Goal: Task Accomplishment & Management: Manage account settings

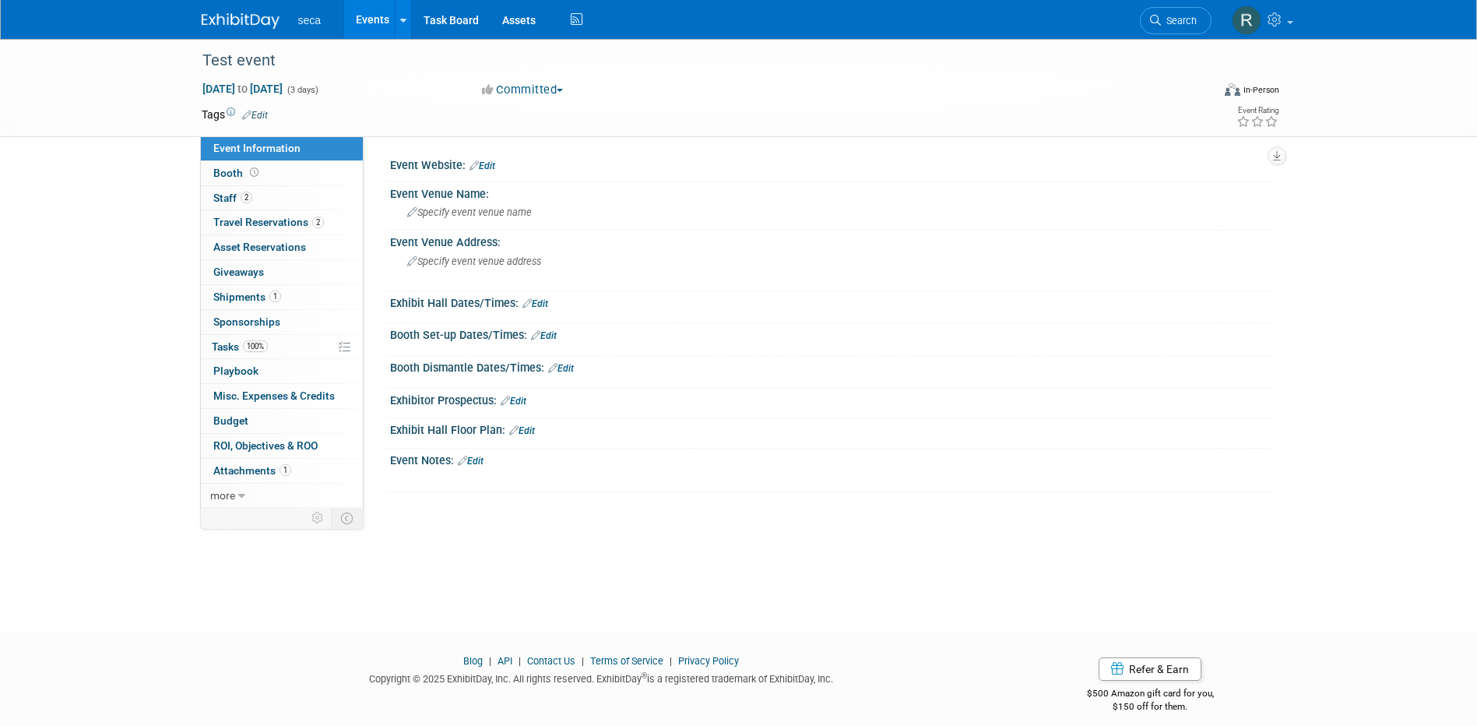
click at [369, 16] on link "Events" at bounding box center [372, 19] width 57 height 39
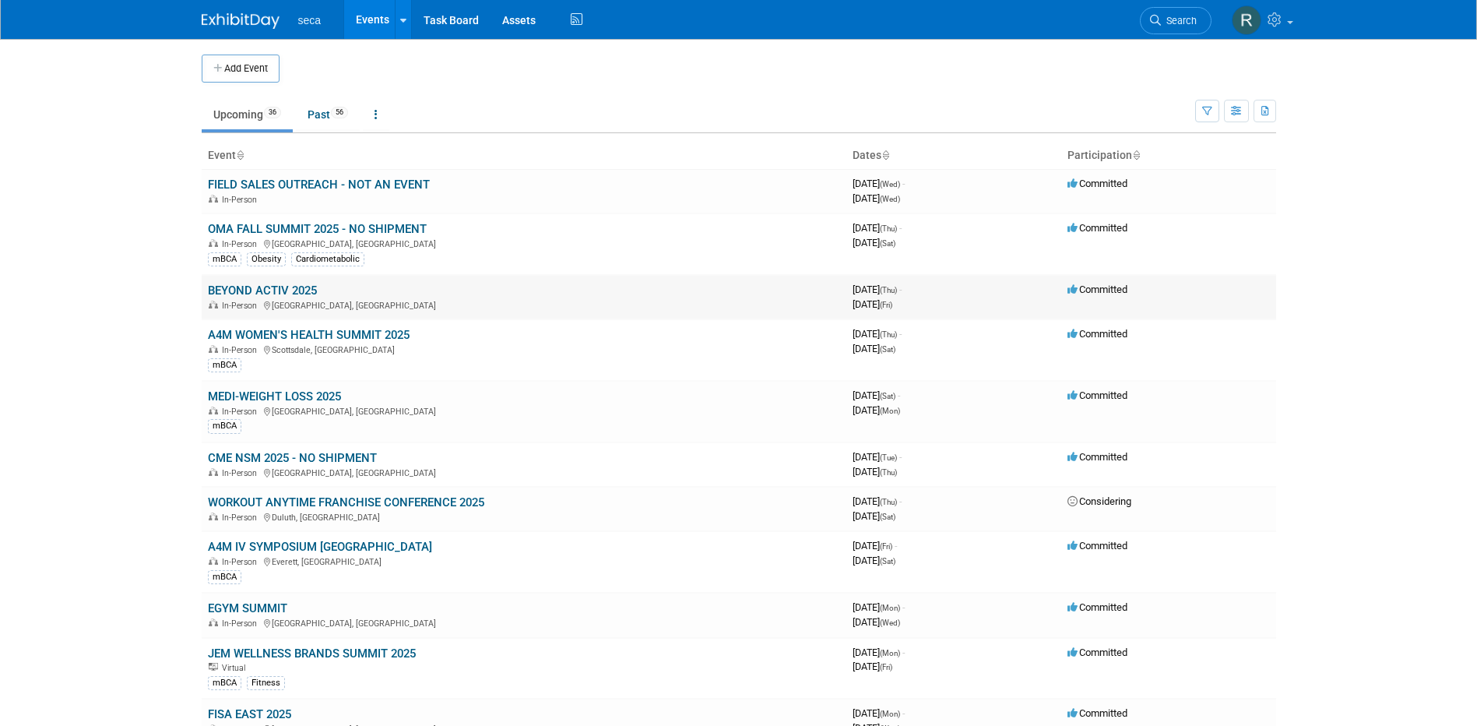
click at [272, 292] on link "BEYOND ACTIV 2025" at bounding box center [262, 290] width 109 height 14
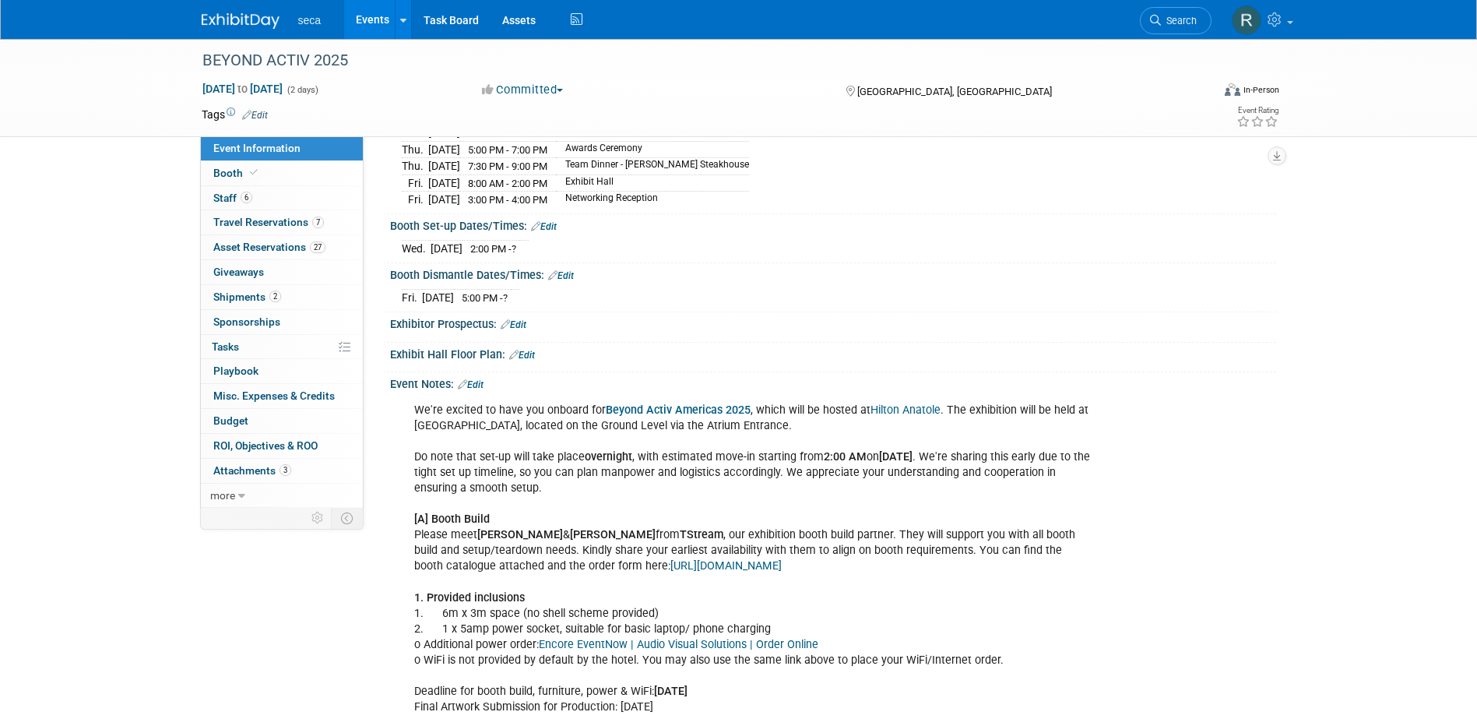
scroll to position [389, 0]
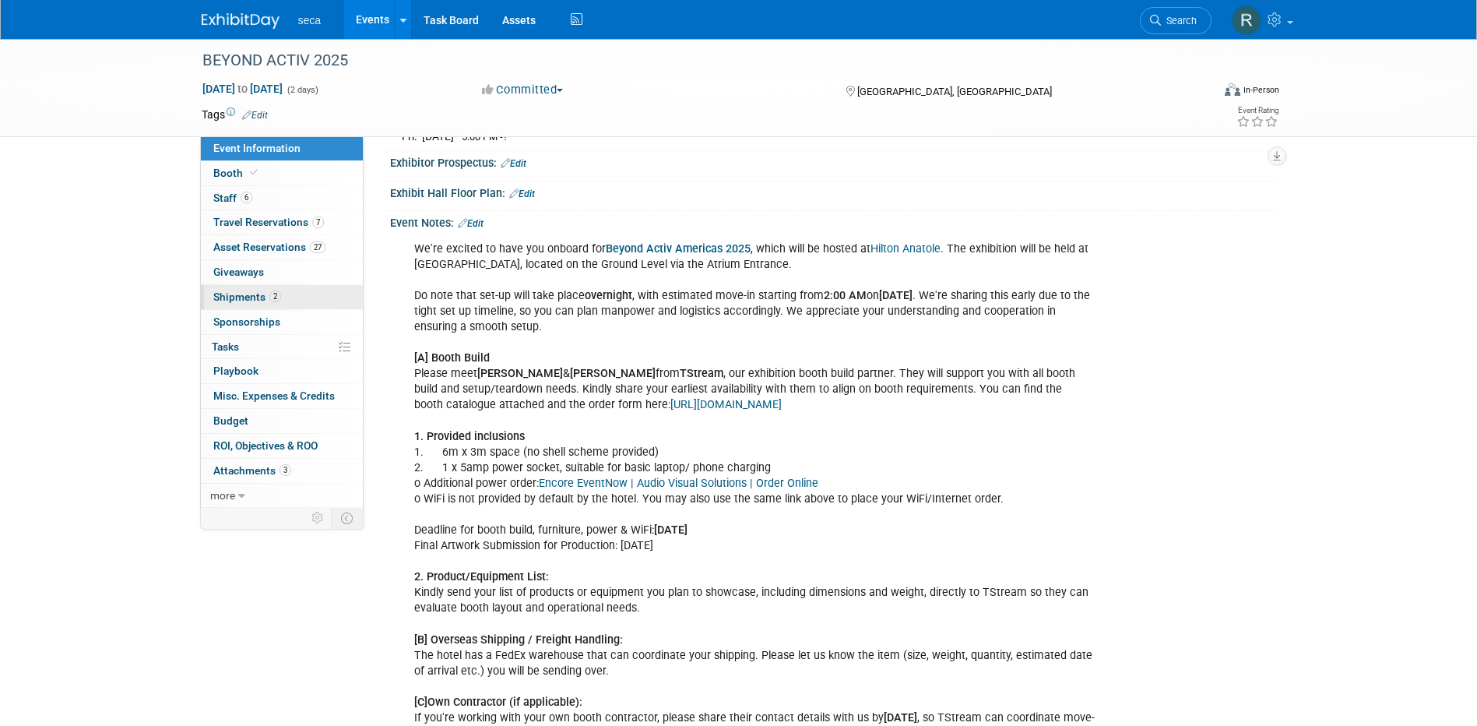
click at [250, 293] on span "Shipments 2" at bounding box center [247, 296] width 68 height 12
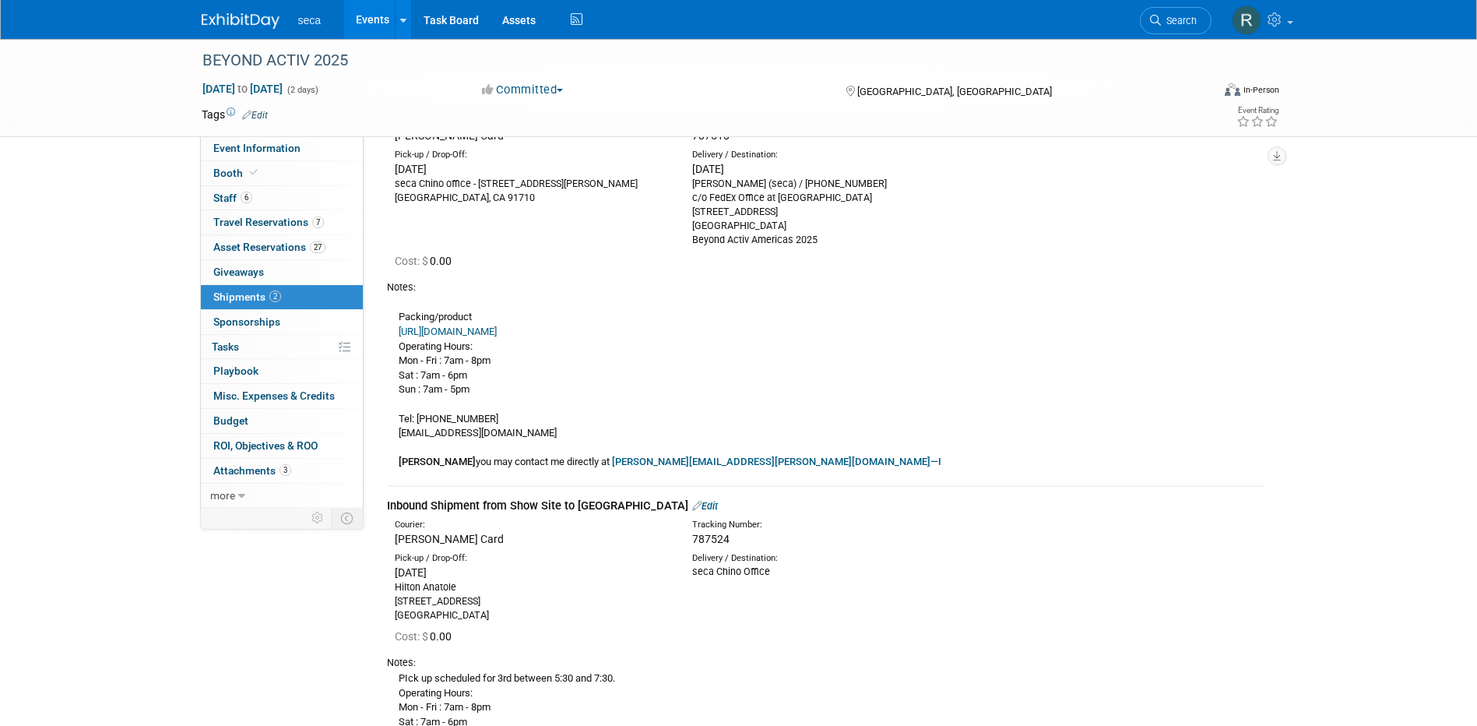
scroll to position [4, 0]
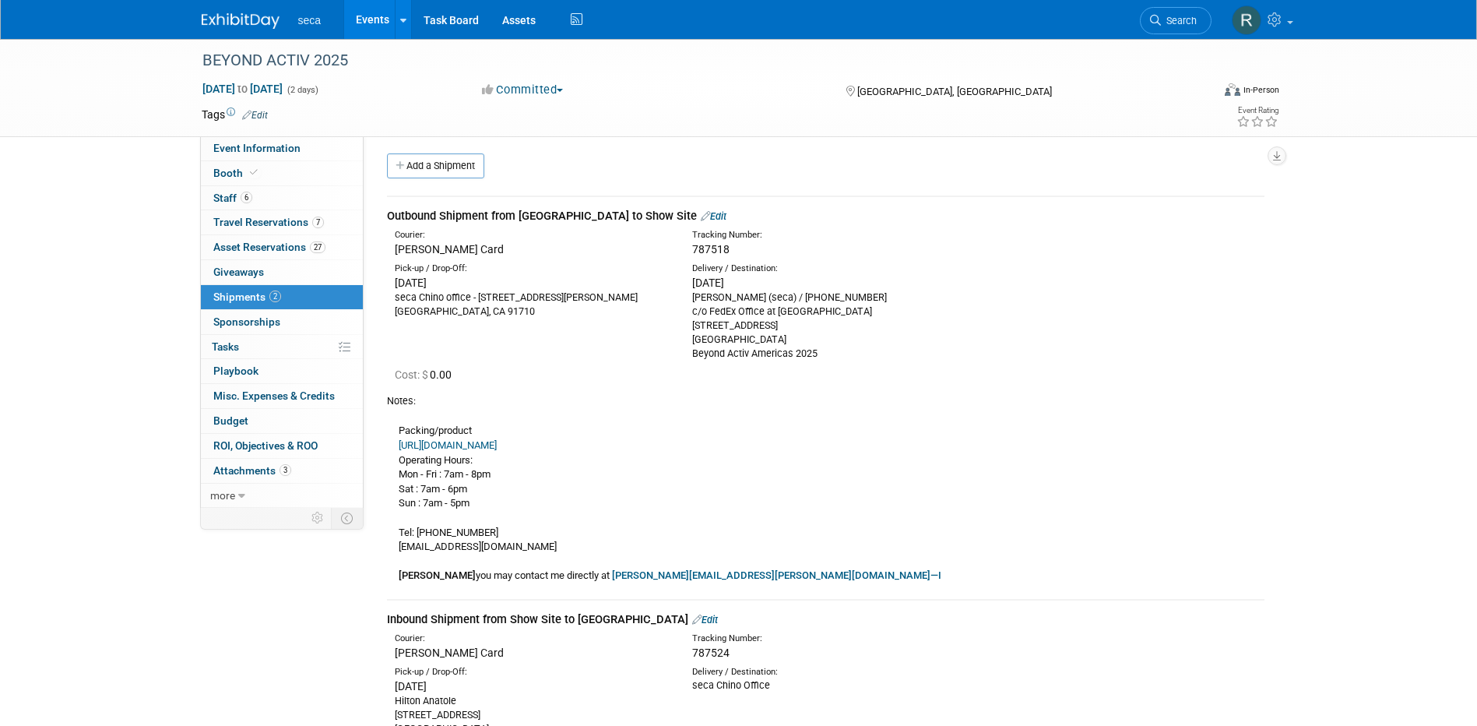
click at [701, 218] on link "Edit" at bounding box center [714, 216] width 26 height 12
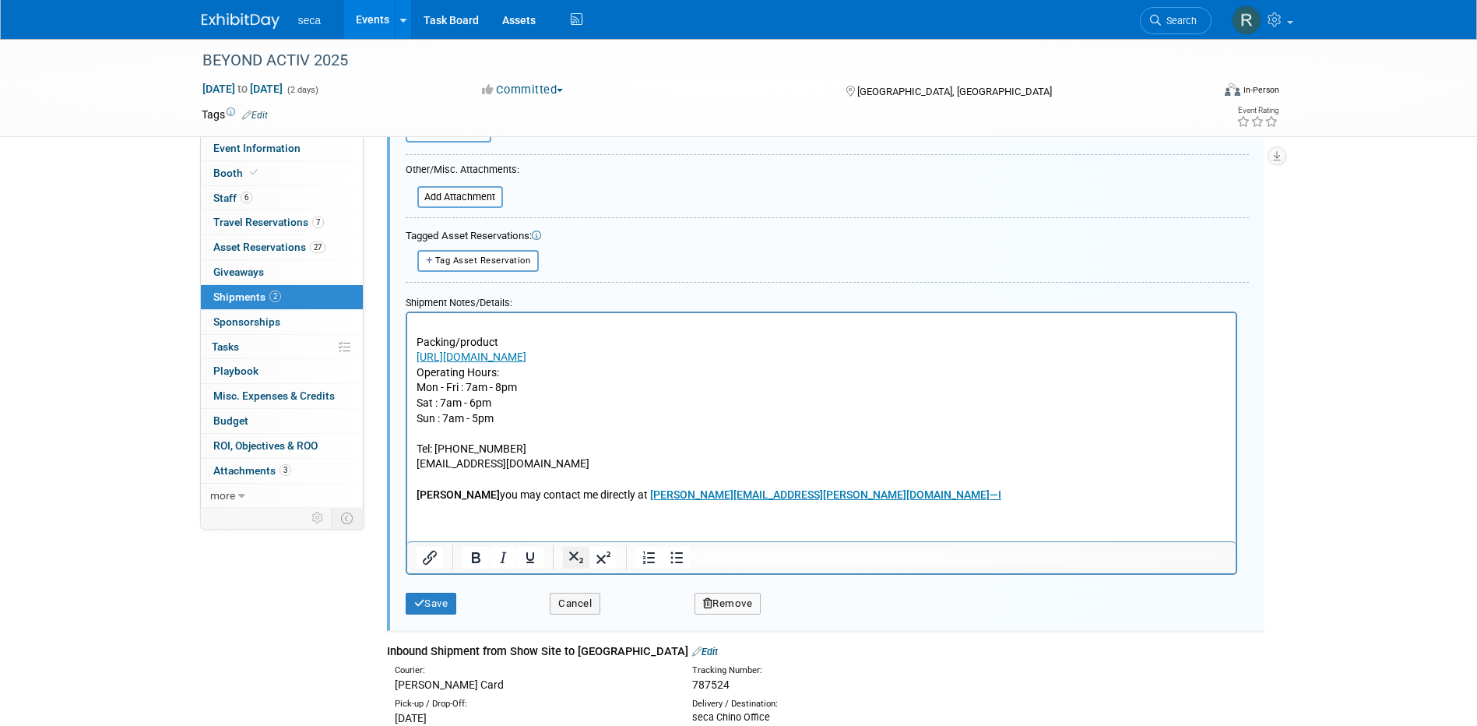
scroll to position [490, 0]
click at [416, 335] on p "Packing/product https://photos.app.goo.gl/nMVNYqTaWUbH1YGU9 Operating Hours: Mo…" at bounding box center [821, 408] width 810 height 183
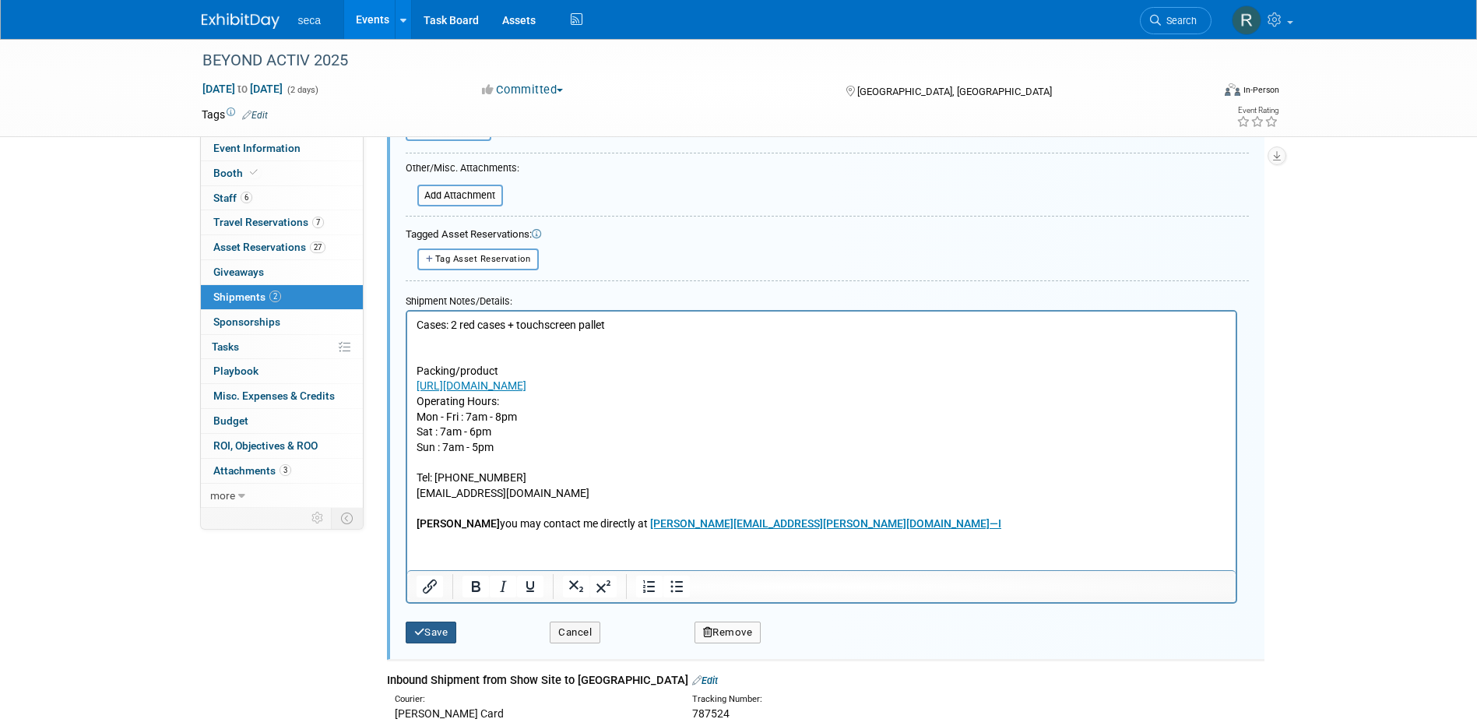
click at [430, 626] on button "Save" at bounding box center [431, 632] width 51 height 22
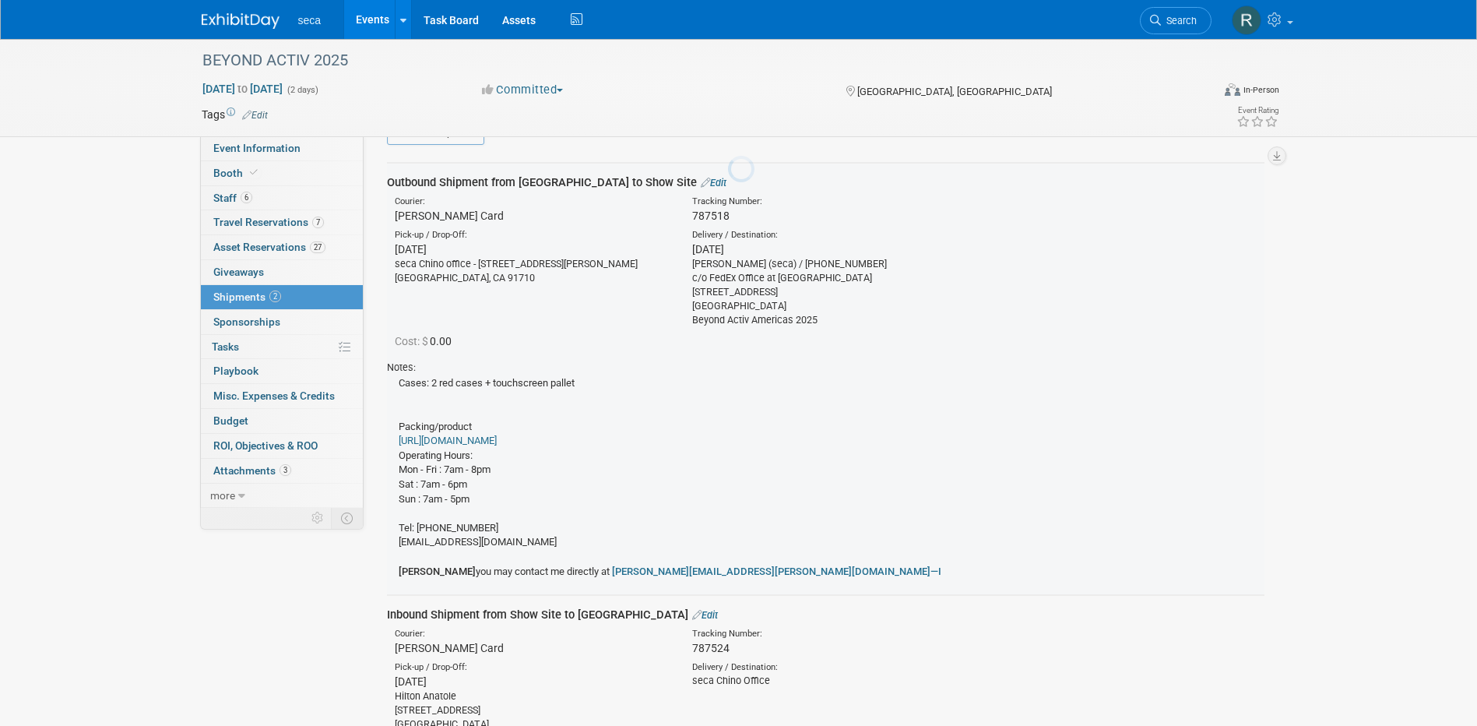
scroll to position [23, 0]
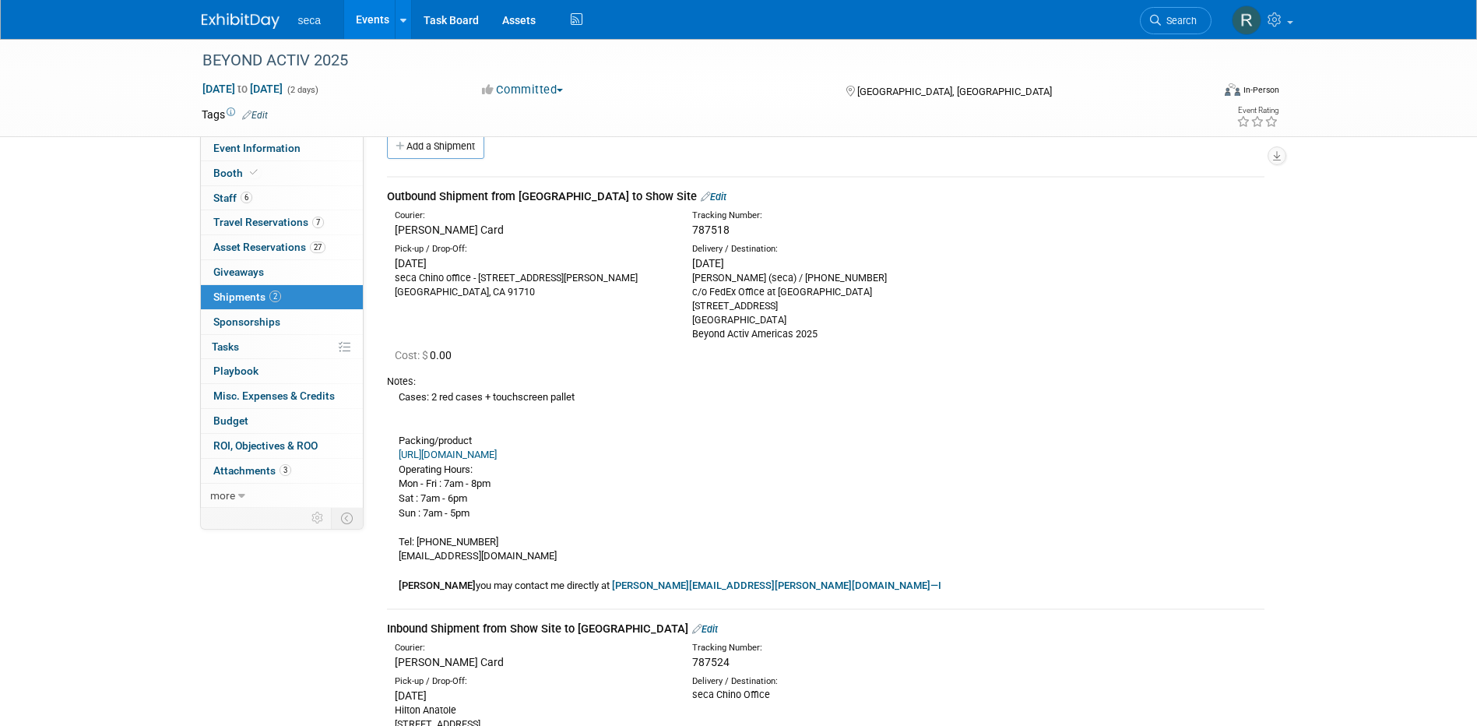
click at [701, 195] on link "Edit" at bounding box center [714, 197] width 26 height 12
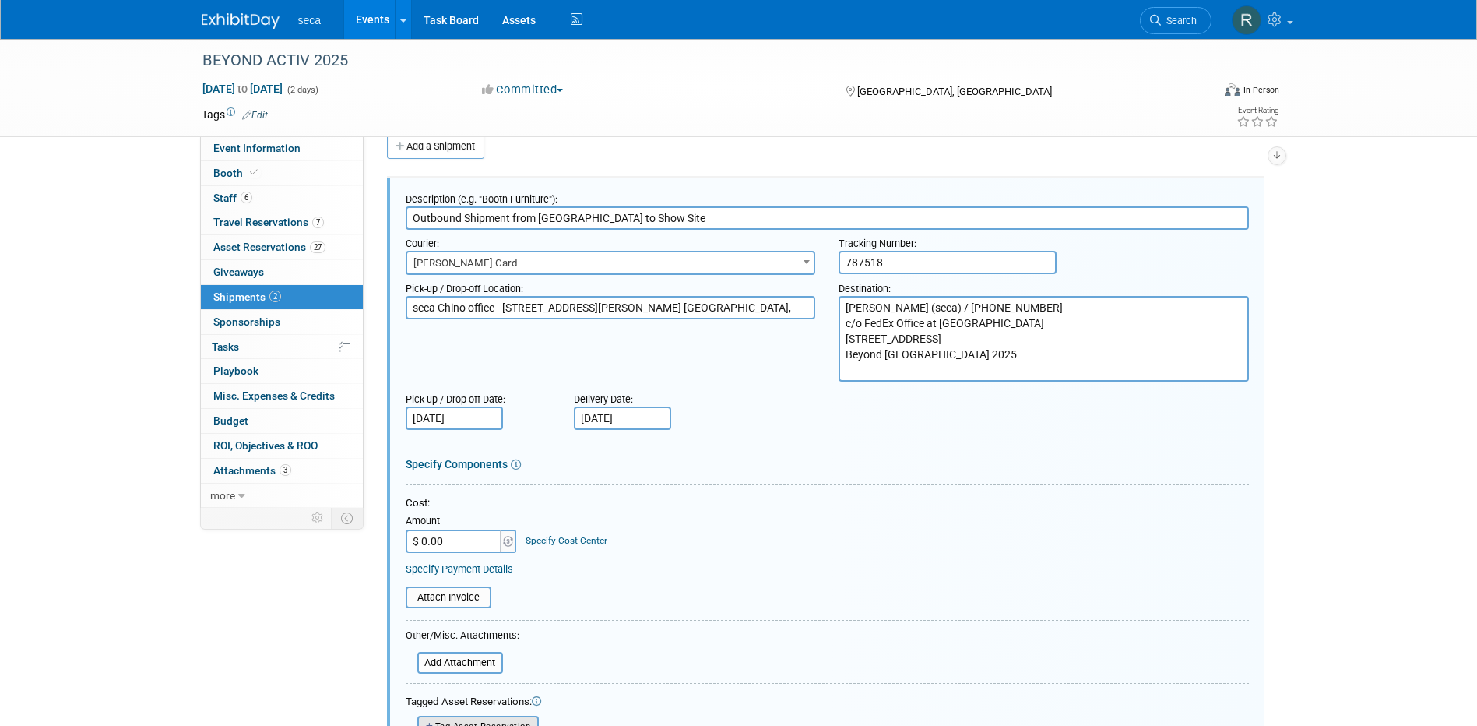
scroll to position [413, 0]
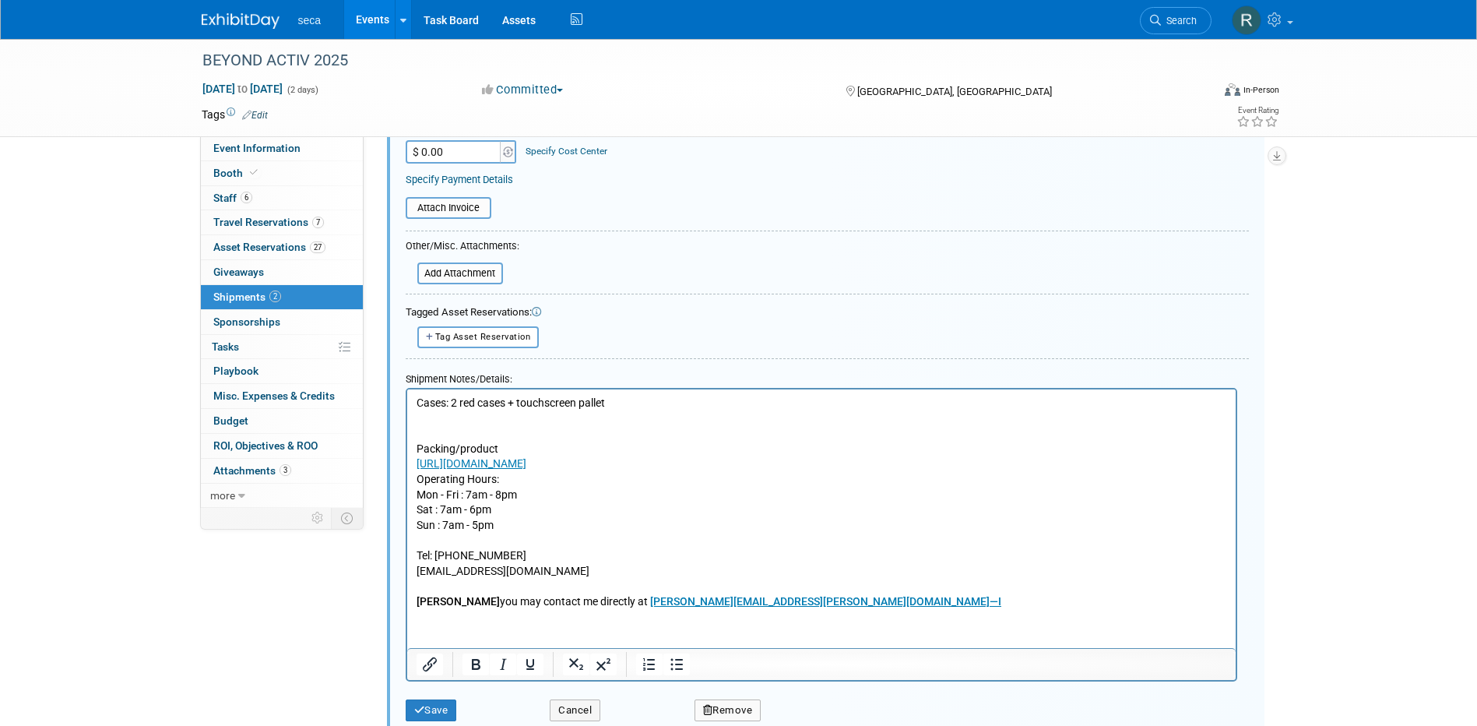
click at [448, 421] on p "Cases: 2 red cases + touchscreen pallet Packing/product https://photos.app.goo.…" at bounding box center [821, 501] width 810 height 213
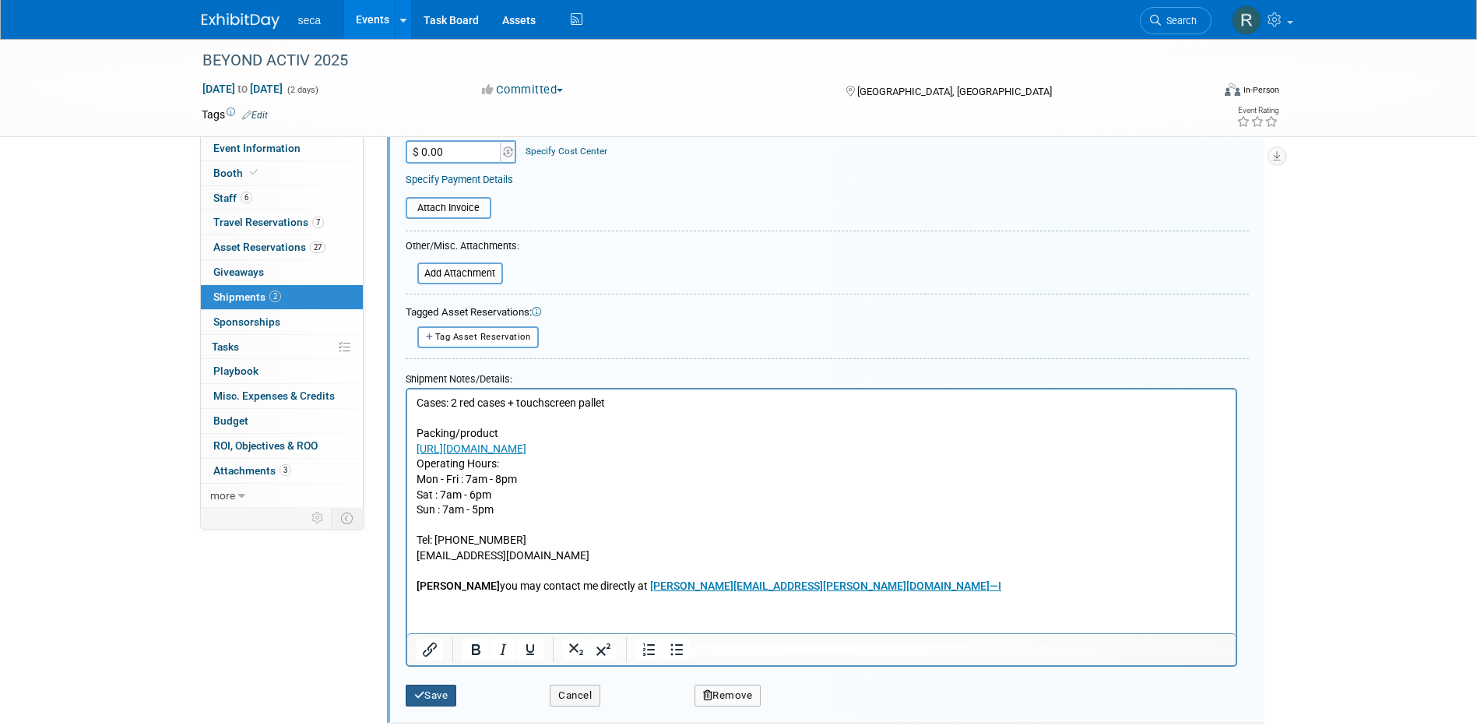
click at [430, 691] on button "Save" at bounding box center [431, 695] width 51 height 22
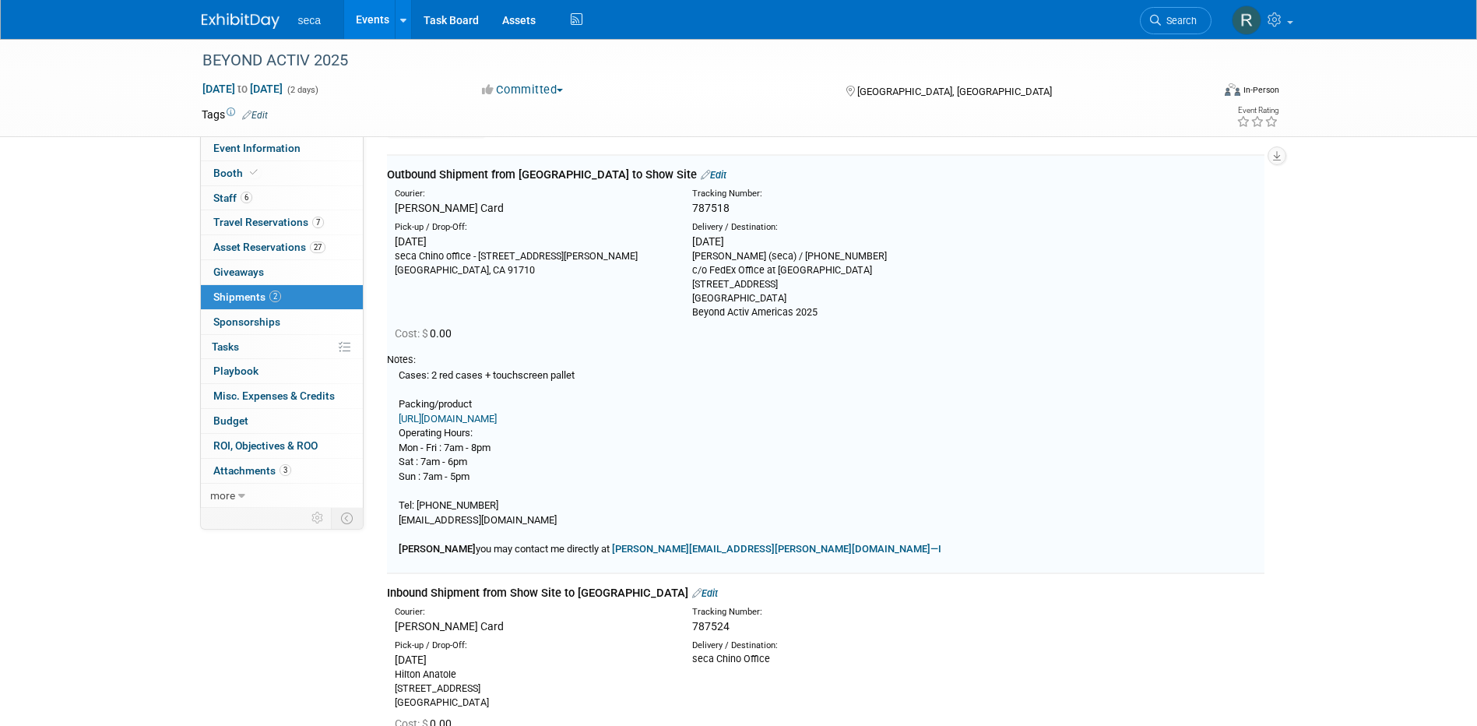
scroll to position [23, 0]
